Goal: Navigation & Orientation: Find specific page/section

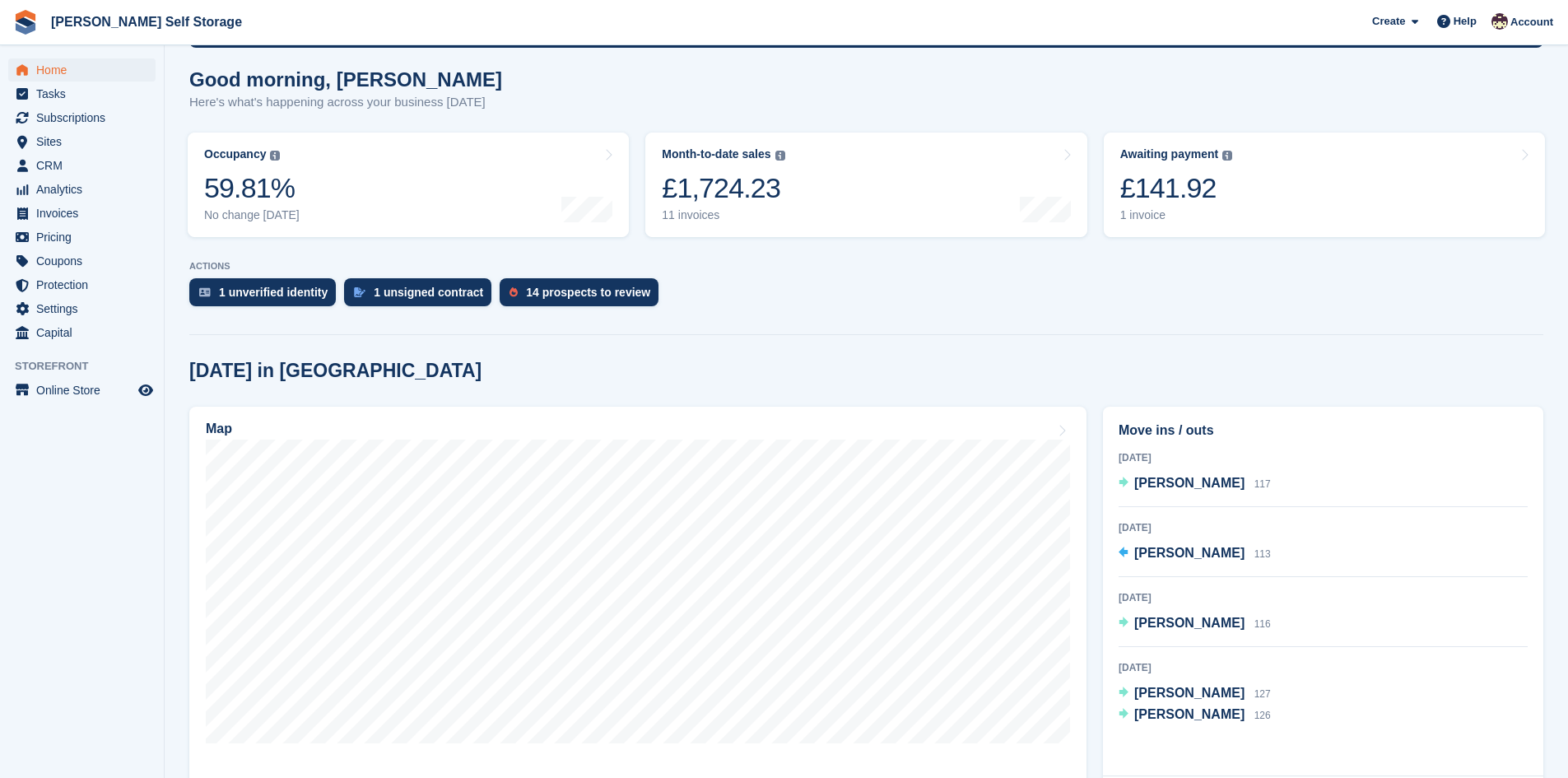
scroll to position [113, 0]
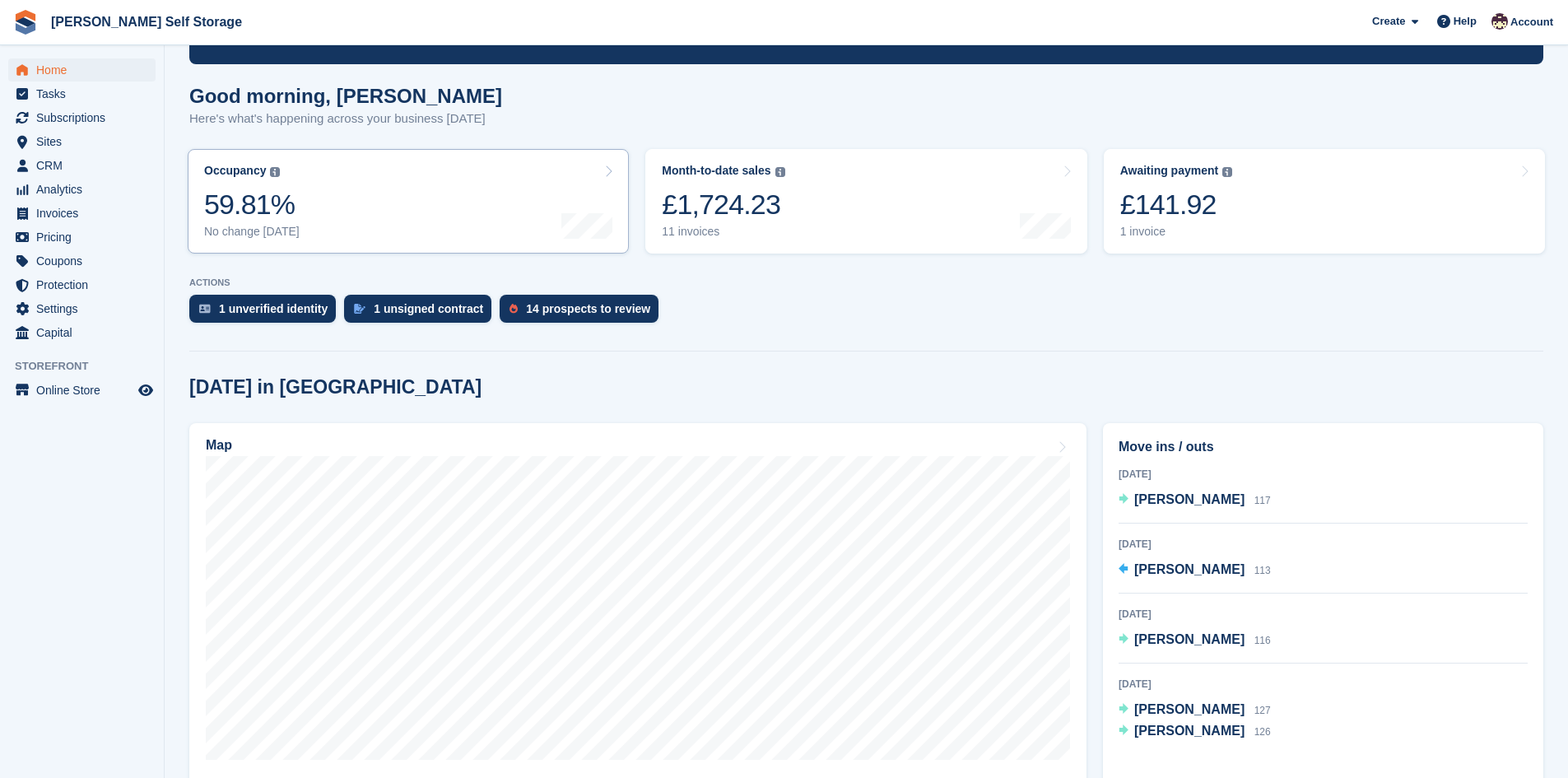
click at [471, 241] on link "Occupancy The percentage of all currently allocated units in terms of area. Inc…" at bounding box center [409, 201] width 442 height 105
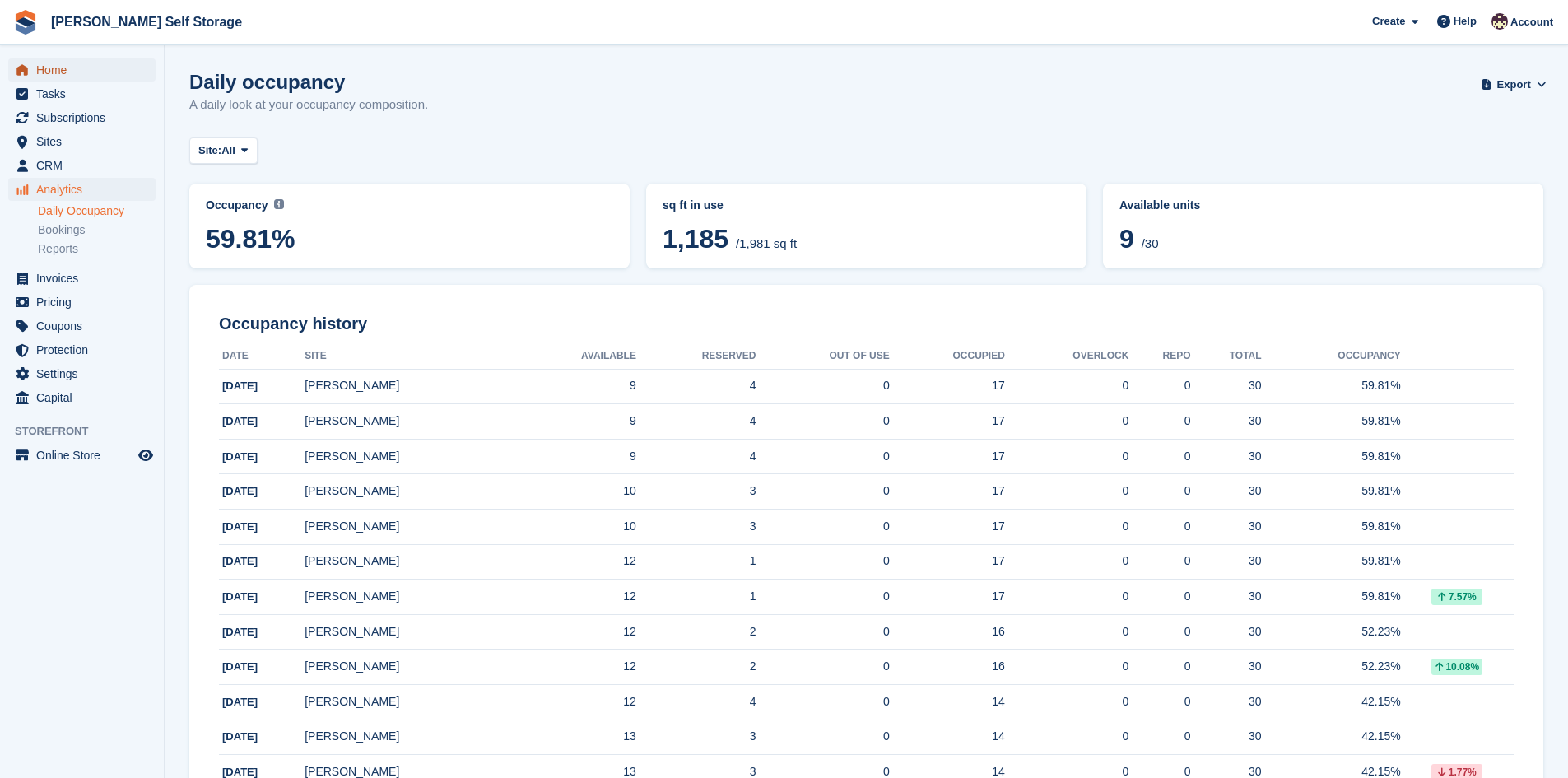
click at [60, 72] on span "Home" at bounding box center [86, 69] width 99 height 23
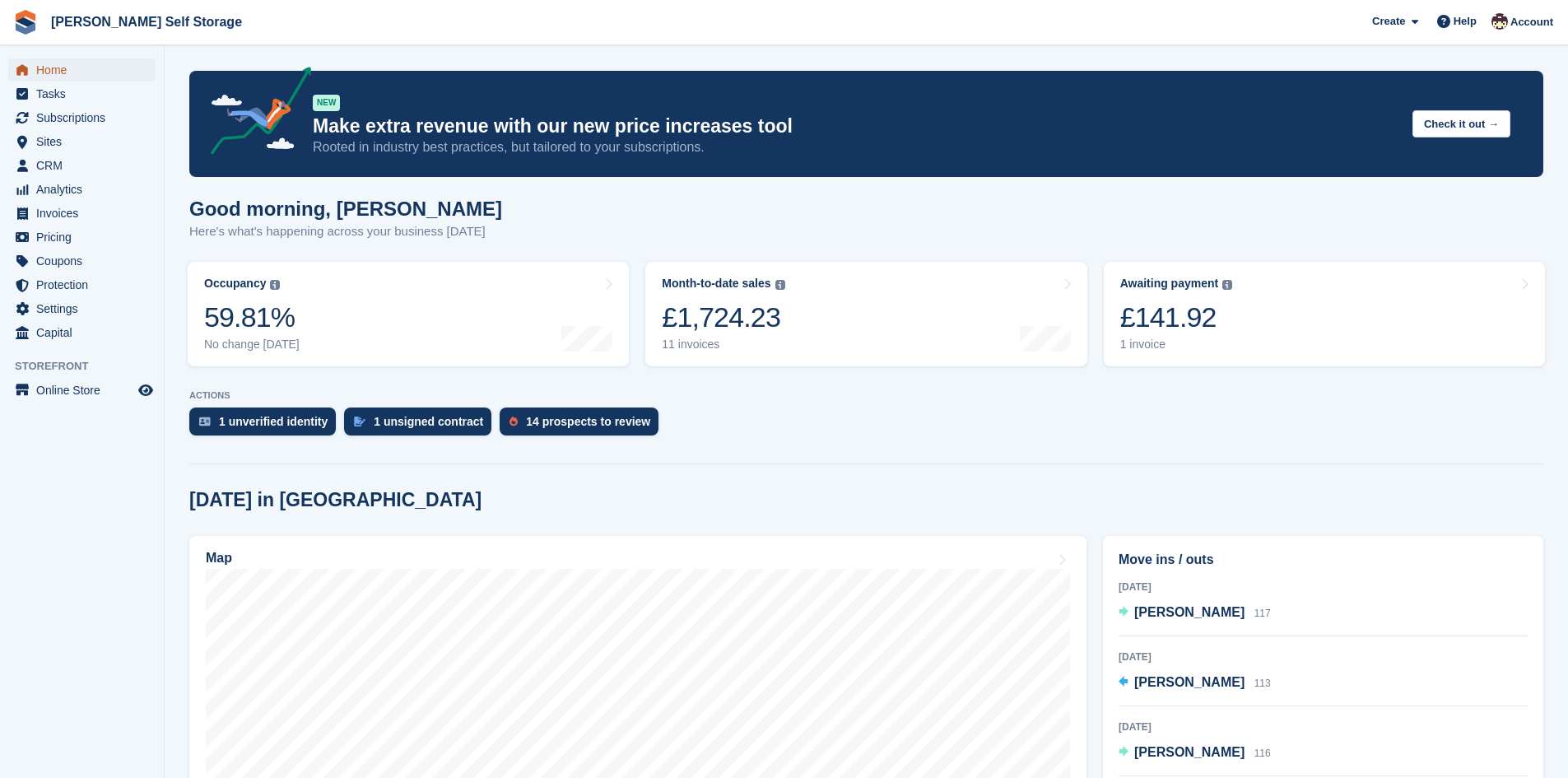
click at [65, 77] on span "Home" at bounding box center [86, 69] width 99 height 23
